Goal: Navigation & Orientation: Find specific page/section

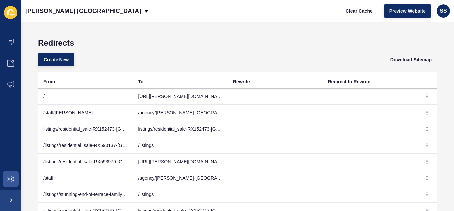
scroll to position [5, 0]
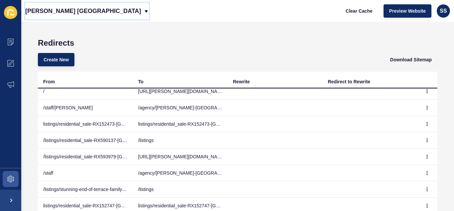
click at [75, 11] on div "[PERSON_NAME] [GEOGRAPHIC_DATA]" at bounding box center [87, 11] width 124 height 17
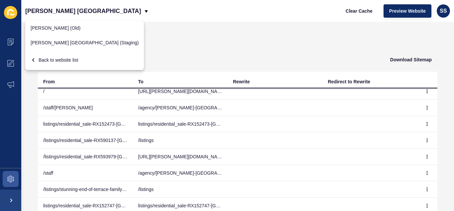
click at [246, 35] on div "Redirects Create New Download Sitemap From To Rewrite Redirect to Rewrite / [UR…" at bounding box center [237, 116] width 433 height 189
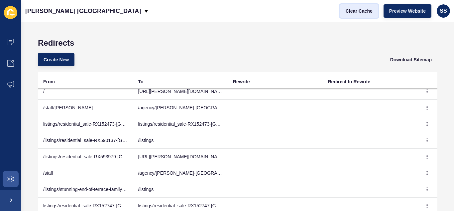
click at [368, 10] on span "Clear Cache" at bounding box center [359, 11] width 27 height 7
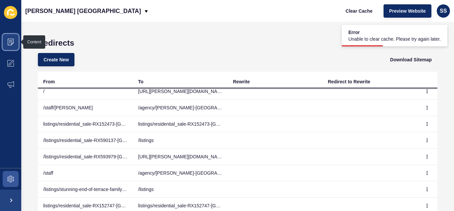
click at [8, 42] on icon at bounding box center [10, 42] width 7 height 7
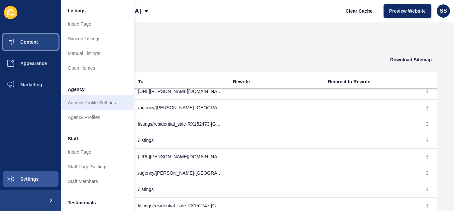
scroll to position [100, 0]
click at [86, 102] on link "Agency Profile Settings" at bounding box center [97, 101] width 73 height 15
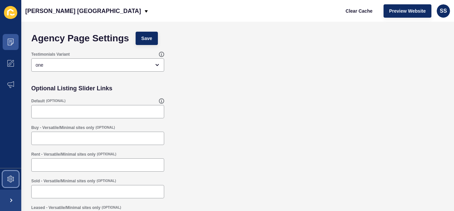
click at [11, 176] on icon at bounding box center [10, 178] width 7 height 7
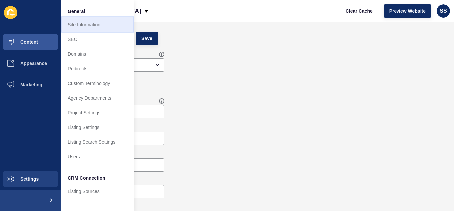
click at [92, 31] on link "Site Information" at bounding box center [97, 24] width 73 height 15
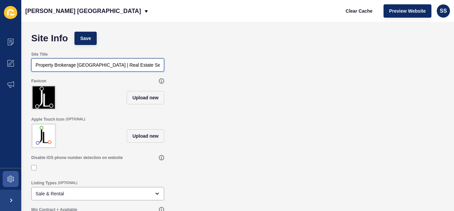
scroll to position [0, 18]
drag, startPoint x: 99, startPoint y: 66, endPoint x: 191, endPoint y: 65, distance: 91.8
click at [191, 65] on div "Site Title Property Brokerage [GEOGRAPHIC_DATA] | Real Estate Services | [PERSO…" at bounding box center [238, 61] width 420 height 27
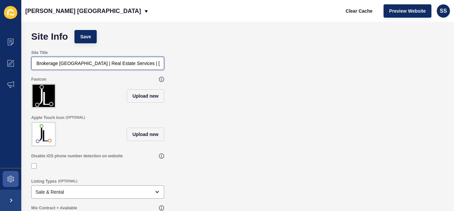
scroll to position [0, 0]
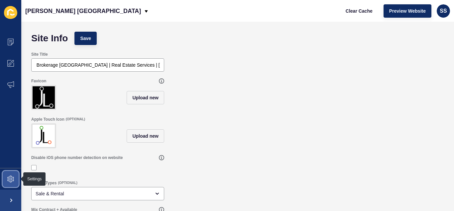
click at [7, 180] on span at bounding box center [10, 178] width 21 height 21
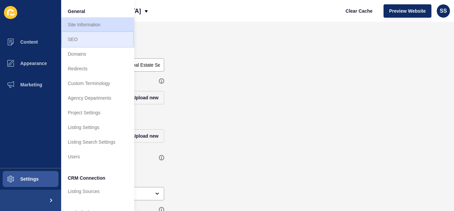
click at [84, 43] on link "SEO" at bounding box center [97, 39] width 73 height 15
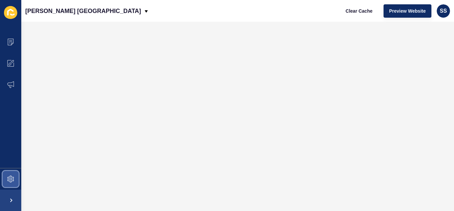
click at [9, 177] on icon at bounding box center [10, 178] width 7 height 7
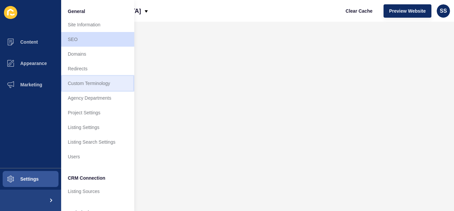
click at [80, 87] on link "Custom Terminology" at bounding box center [97, 83] width 73 height 15
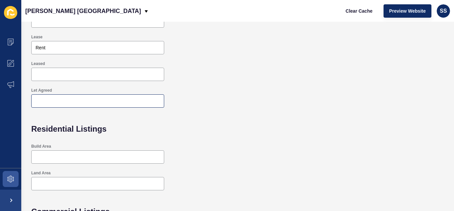
scroll to position [218, 0]
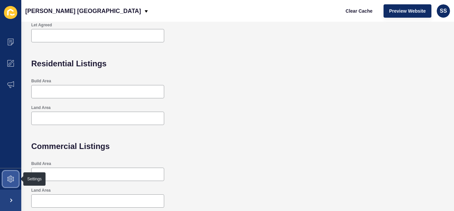
click at [10, 178] on icon at bounding box center [10, 178] width 7 height 7
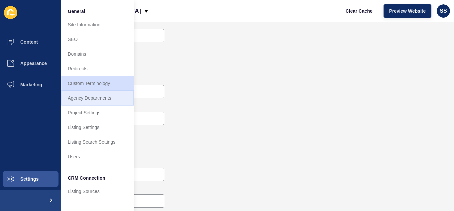
click at [81, 97] on link "Agency Departments" at bounding box center [97, 97] width 73 height 15
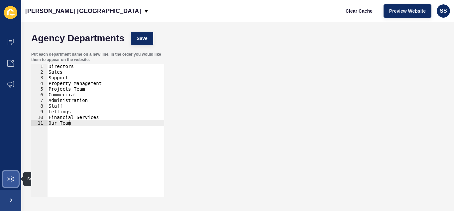
click at [11, 181] on icon at bounding box center [10, 178] width 7 height 7
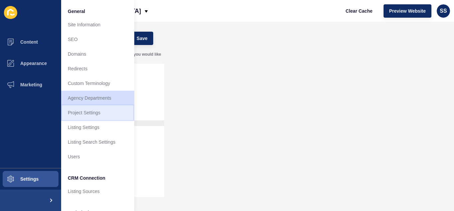
click at [86, 113] on link "Project Settings" at bounding box center [97, 112] width 73 height 15
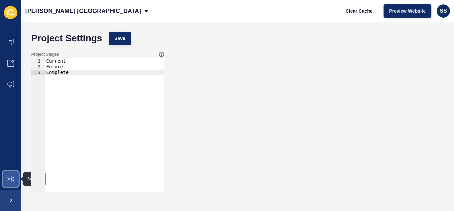
click at [8, 174] on span at bounding box center [10, 178] width 21 height 21
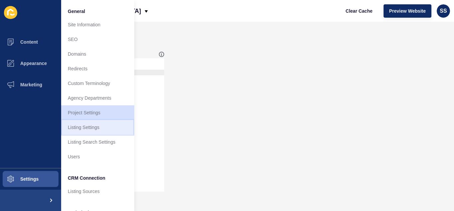
click at [88, 127] on link "Listing Settings" at bounding box center [97, 127] width 73 height 15
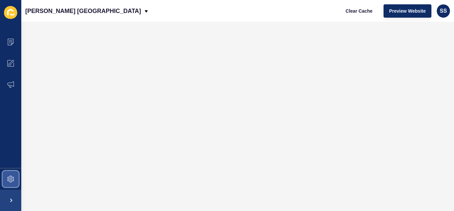
click at [14, 178] on span at bounding box center [10, 178] width 21 height 21
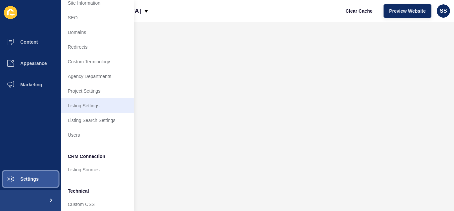
scroll to position [33, 0]
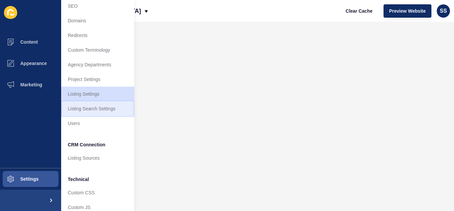
click at [87, 109] on link "Listing Search Settings" at bounding box center [97, 108] width 73 height 15
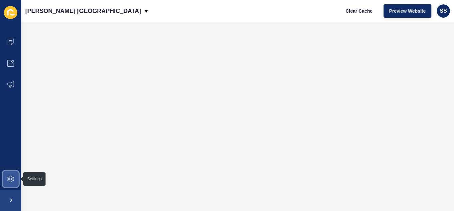
click at [1, 176] on span at bounding box center [10, 178] width 21 height 21
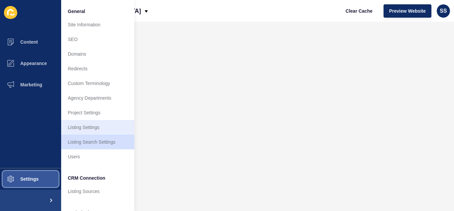
scroll to position [33, 0]
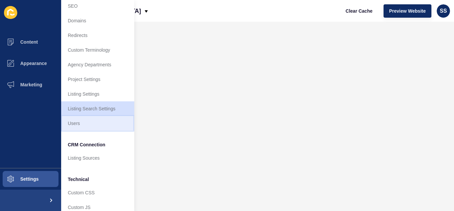
click at [87, 123] on link "Users" at bounding box center [97, 123] width 73 height 15
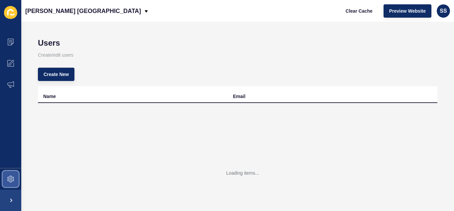
click at [14, 176] on span at bounding box center [10, 178] width 21 height 21
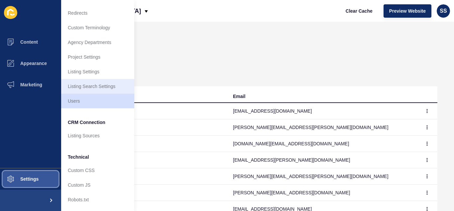
scroll to position [61, 0]
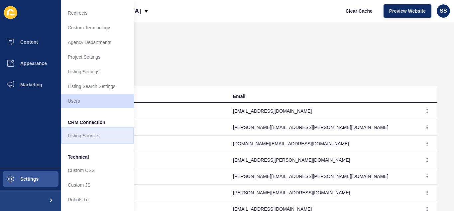
click at [84, 132] on link "Listing Sources" at bounding box center [97, 135] width 73 height 15
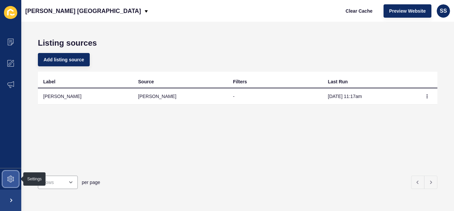
click at [7, 177] on span at bounding box center [10, 178] width 21 height 21
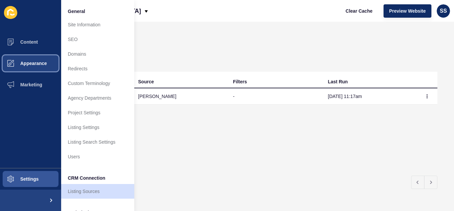
click at [32, 63] on span "Appearance" at bounding box center [23, 63] width 48 height 5
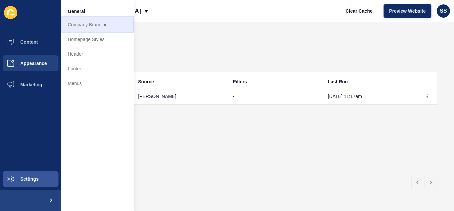
click at [88, 28] on link "Company Branding" at bounding box center [97, 24] width 73 height 15
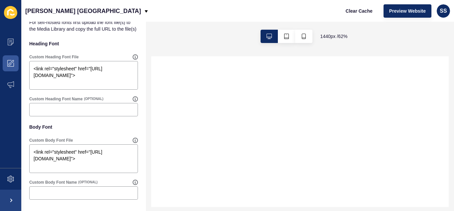
scroll to position [534, 0]
click at [9, 63] on icon at bounding box center [10, 63] width 7 height 7
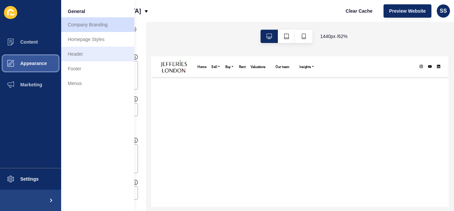
scroll to position [0, 0]
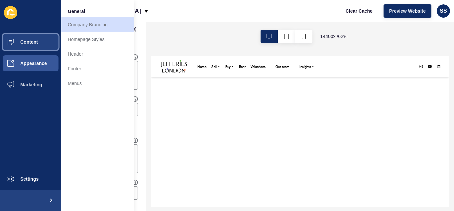
click at [28, 43] on span "Content" at bounding box center [18, 41] width 39 height 5
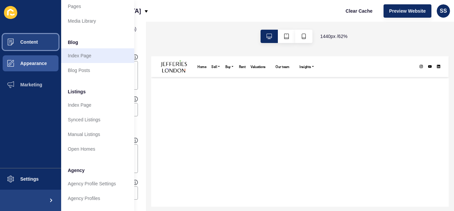
scroll to position [33, 0]
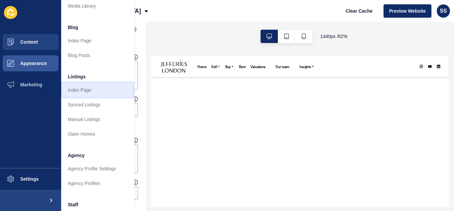
click at [80, 90] on link "Index Page" at bounding box center [97, 89] width 73 height 15
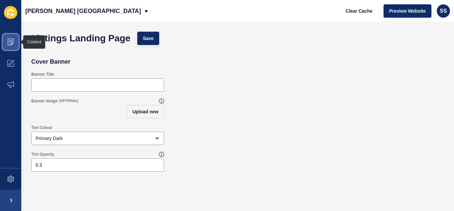
click at [14, 42] on icon at bounding box center [10, 42] width 7 height 7
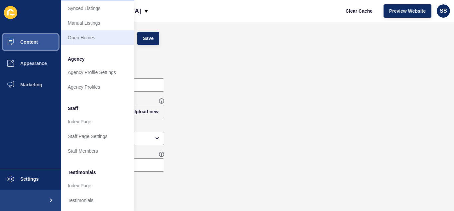
scroll to position [133, 0]
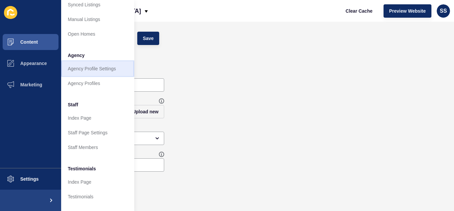
click at [84, 68] on link "Agency Profile Settings" at bounding box center [97, 68] width 73 height 15
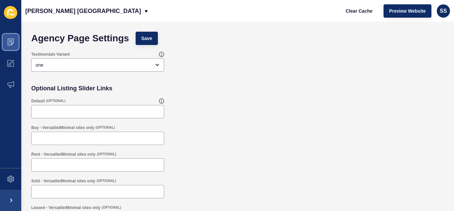
click at [12, 42] on icon at bounding box center [10, 42] width 7 height 7
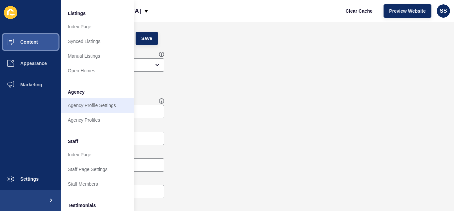
scroll to position [100, 0]
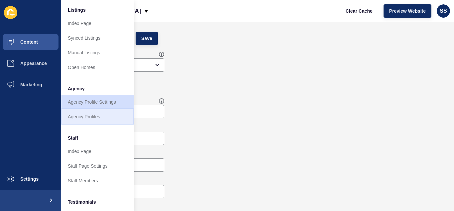
click at [82, 114] on link "Agency Profiles" at bounding box center [97, 116] width 73 height 15
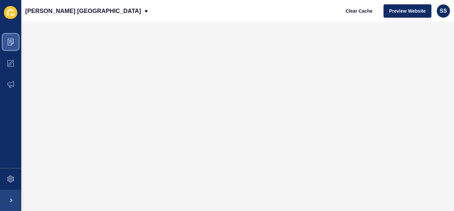
click at [14, 40] on span at bounding box center [10, 41] width 21 height 21
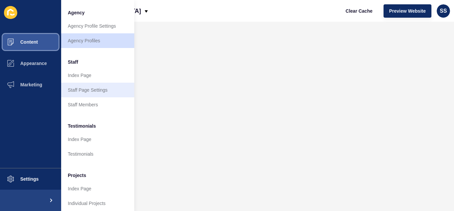
scroll to position [184, 0]
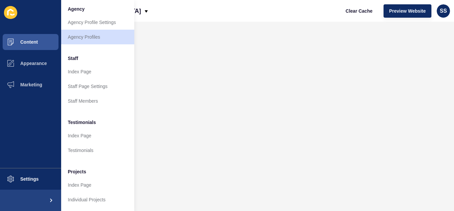
click at [11, 12] on icon at bounding box center [10, 12] width 13 height 13
click at [21, 43] on span "Content" at bounding box center [18, 41] width 39 height 5
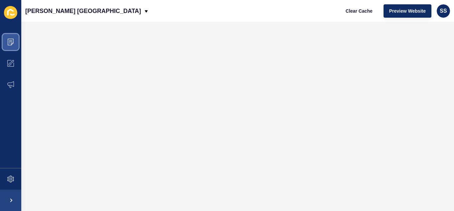
scroll to position [0, 0]
click at [50, 11] on p "[PERSON_NAME] [GEOGRAPHIC_DATA]" at bounding box center [83, 11] width 116 height 17
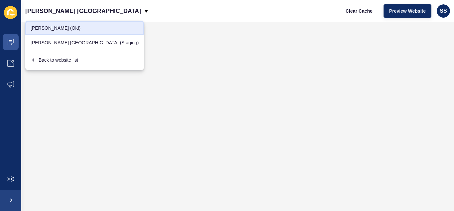
click at [54, 27] on link "[PERSON_NAME] (Old)" at bounding box center [84, 28] width 119 height 15
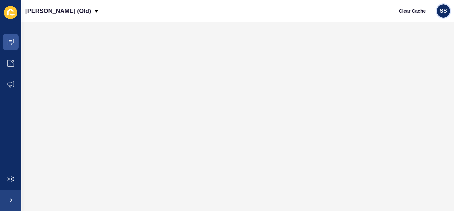
click at [445, 11] on span "SS" at bounding box center [443, 11] width 7 height 7
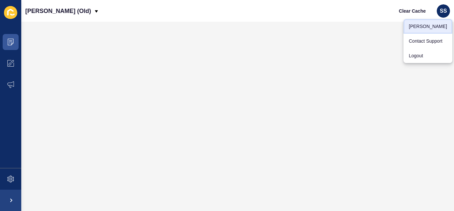
click at [424, 27] on link "[PERSON_NAME]" at bounding box center [428, 26] width 49 height 15
